Goal: Information Seeking & Learning: Learn about a topic

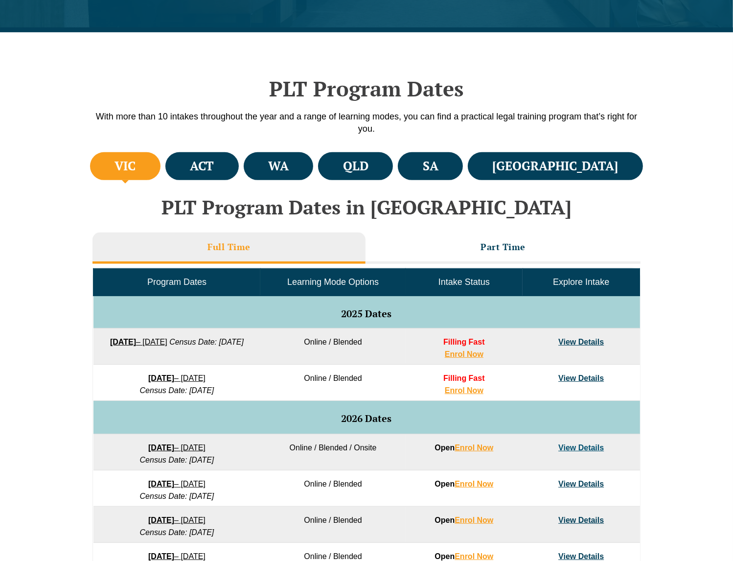
scroll to position [291, 0]
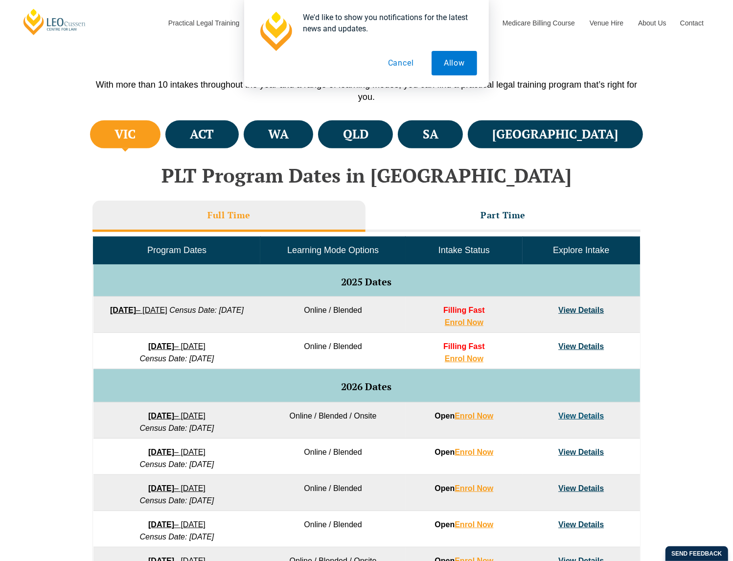
click at [149, 131] on li "VIC" at bounding box center [125, 134] width 70 height 28
click at [398, 62] on button "Cancel" at bounding box center [401, 63] width 50 height 24
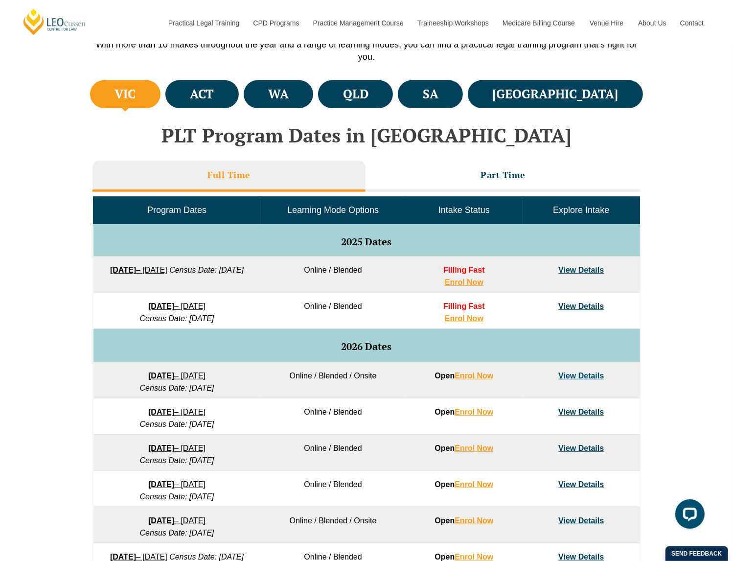
scroll to position [340, 0]
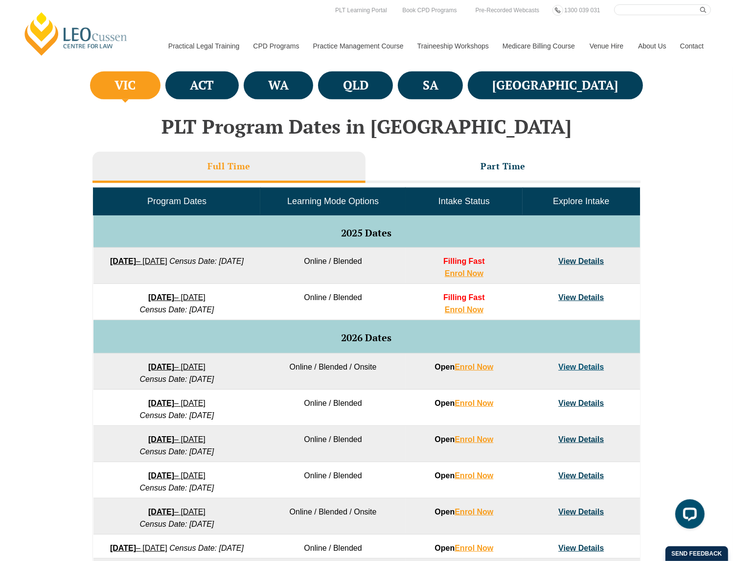
click at [249, 163] on h3 "Full Time" at bounding box center [228, 165] width 43 height 11
click at [573, 294] on link "View Details" at bounding box center [581, 297] width 46 height 8
